Goal: Task Accomplishment & Management: Use online tool/utility

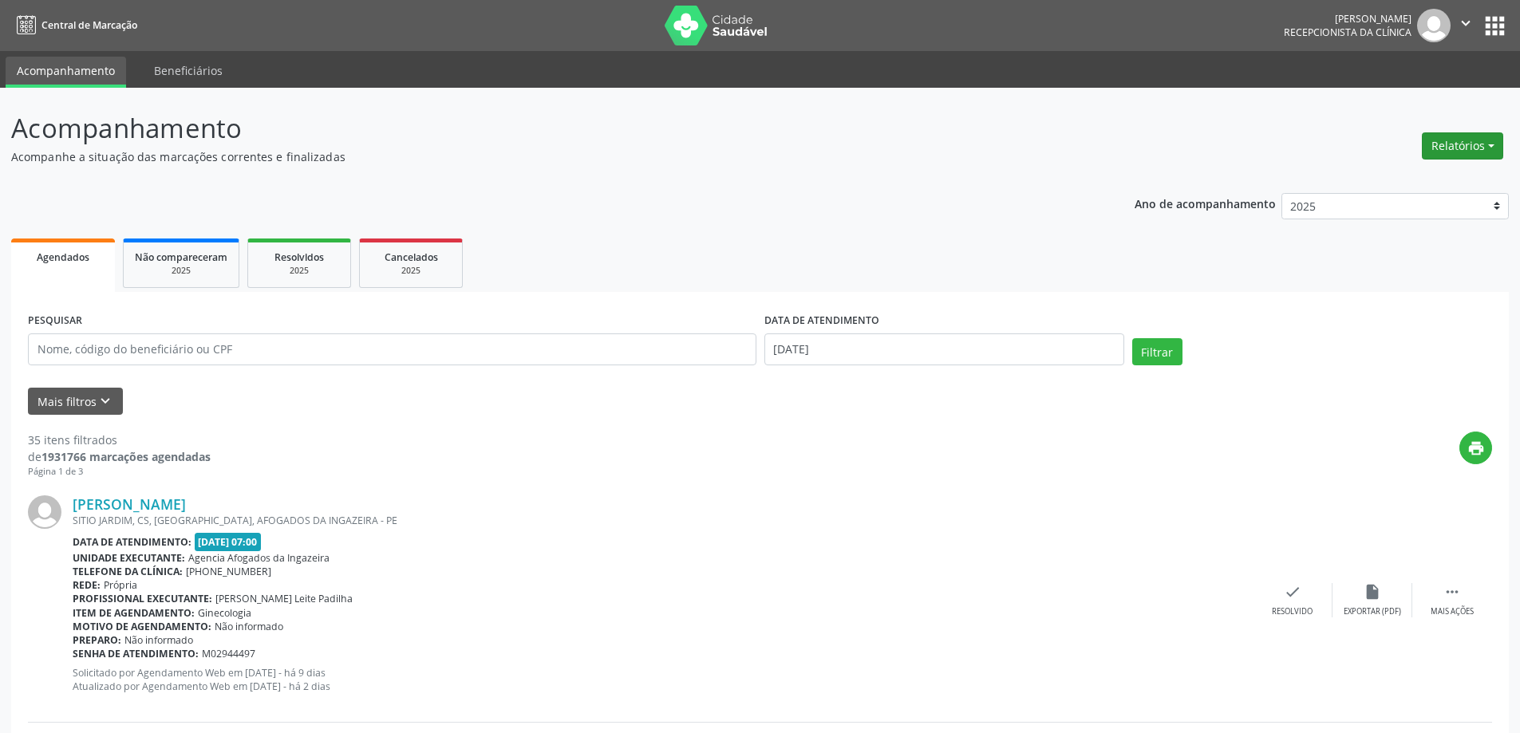
click at [1476, 146] on button "Relatórios" at bounding box center [1462, 145] width 81 height 27
click at [1373, 182] on link "Agendamentos" at bounding box center [1419, 180] width 172 height 22
select select "9"
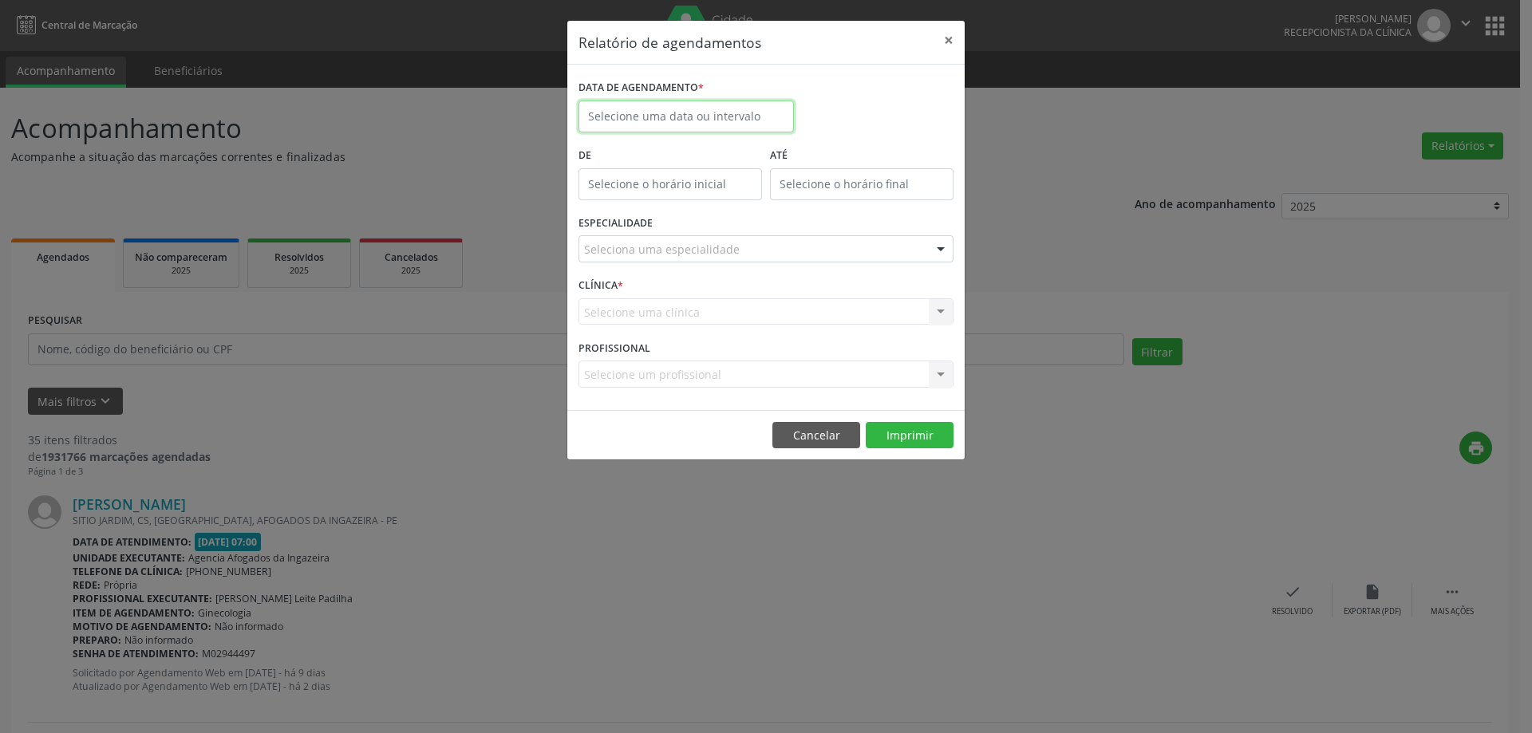
click at [682, 115] on input "text" at bounding box center [686, 117] width 215 height 32
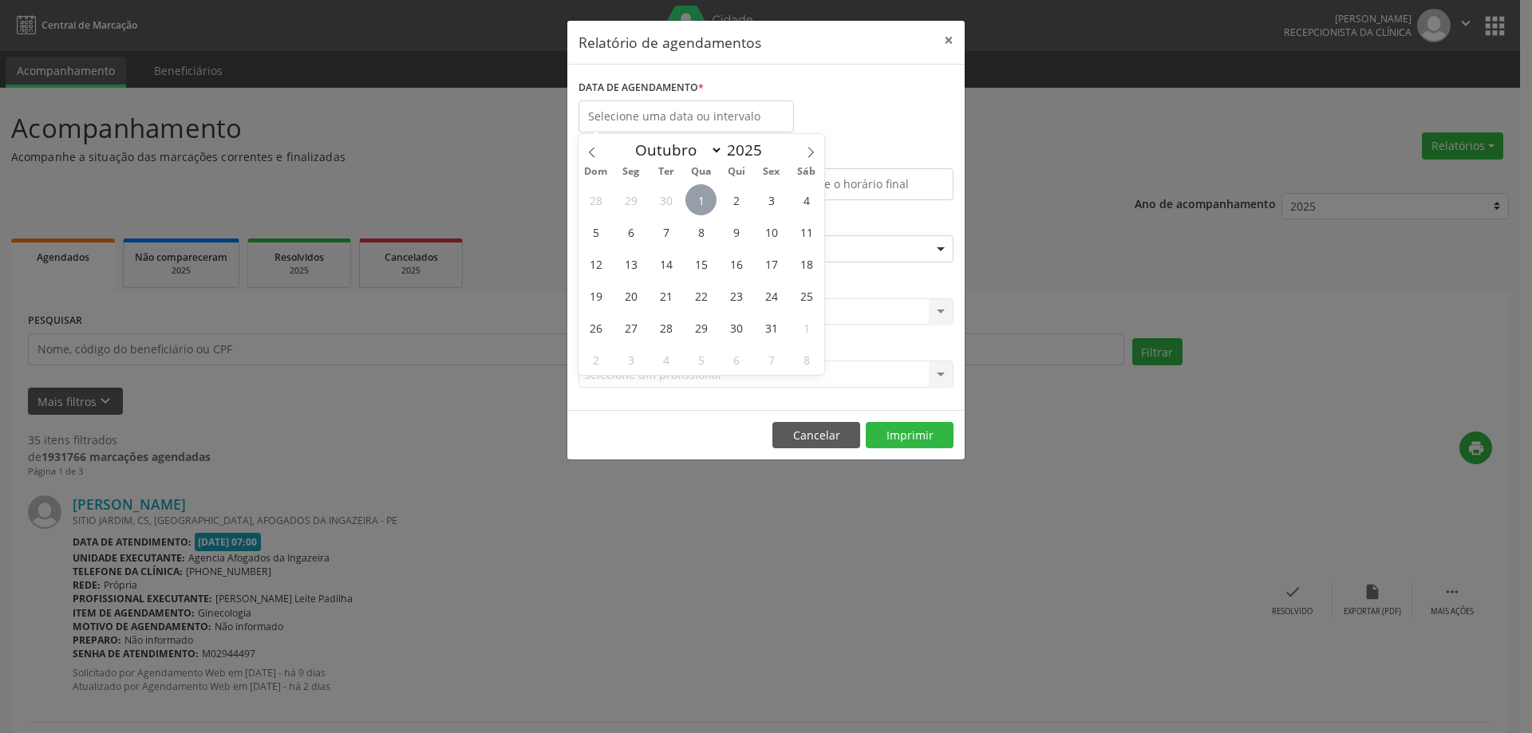
click at [699, 202] on span "1" at bounding box center [701, 199] width 31 height 31
type input "[DATE]"
click at [699, 202] on span "1" at bounding box center [701, 199] width 31 height 31
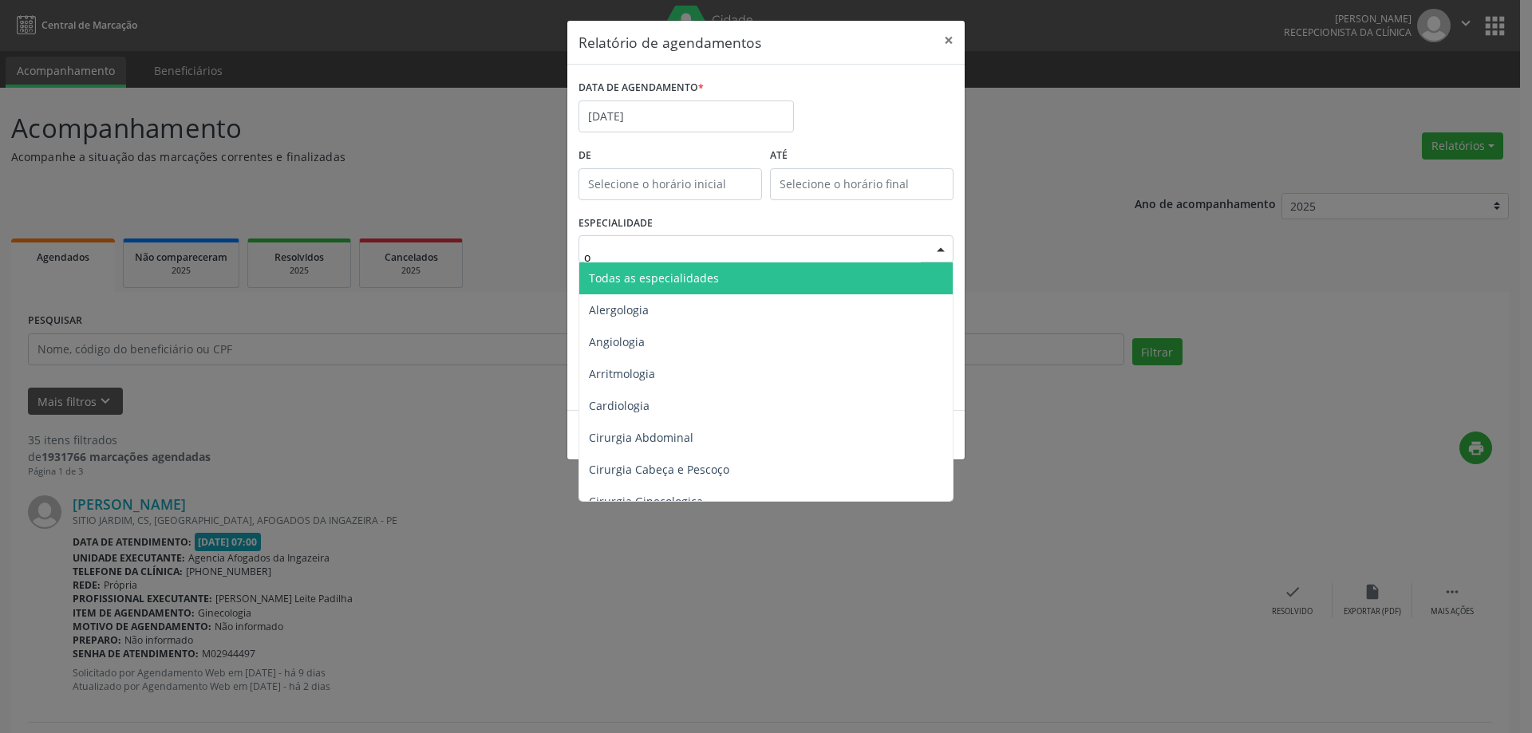
type input "od"
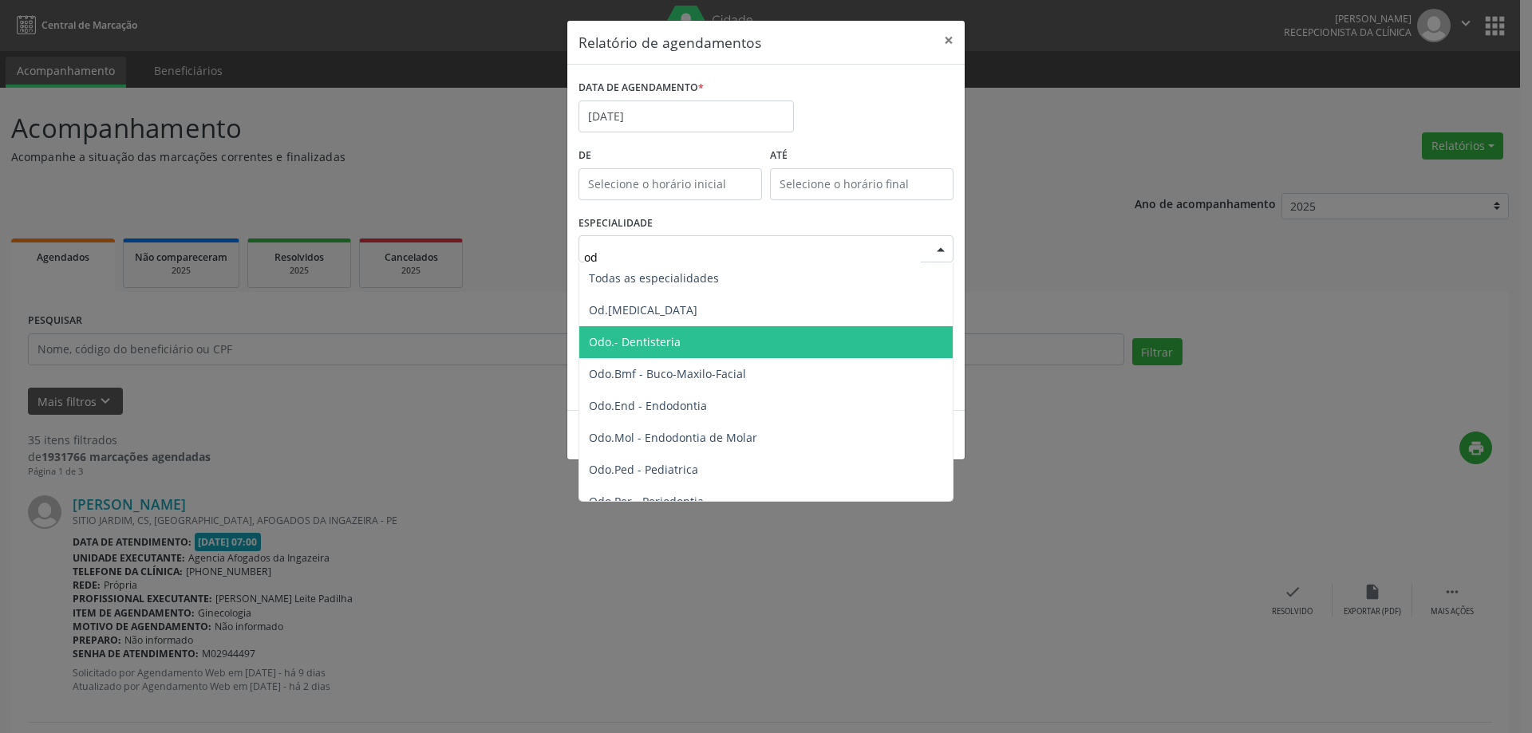
click at [663, 334] on span "Odo.- Dentisteria" at bounding box center [635, 341] width 92 height 15
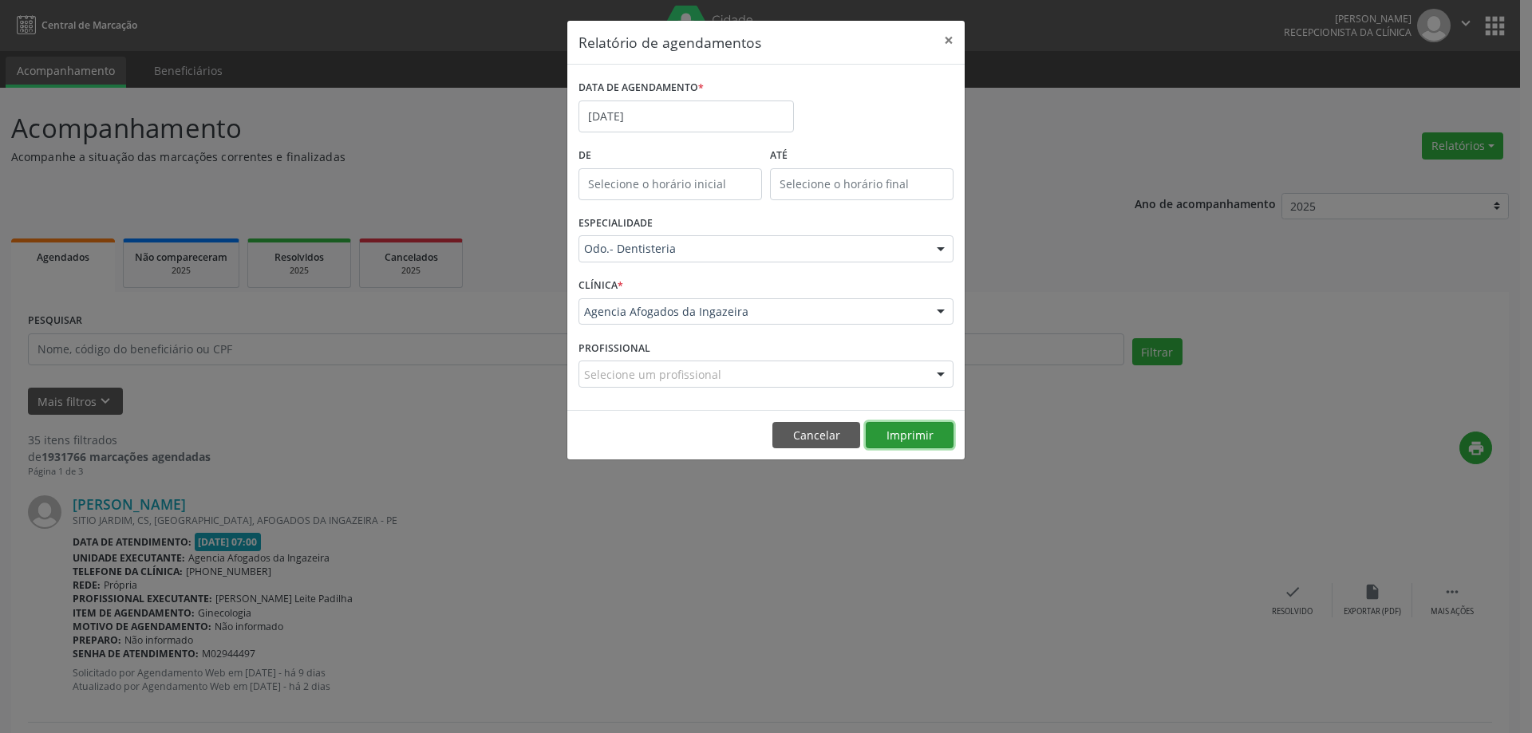
click at [899, 433] on button "Imprimir" at bounding box center [910, 435] width 88 height 27
click at [951, 42] on button "×" at bounding box center [949, 40] width 32 height 39
